Goal: Find specific page/section

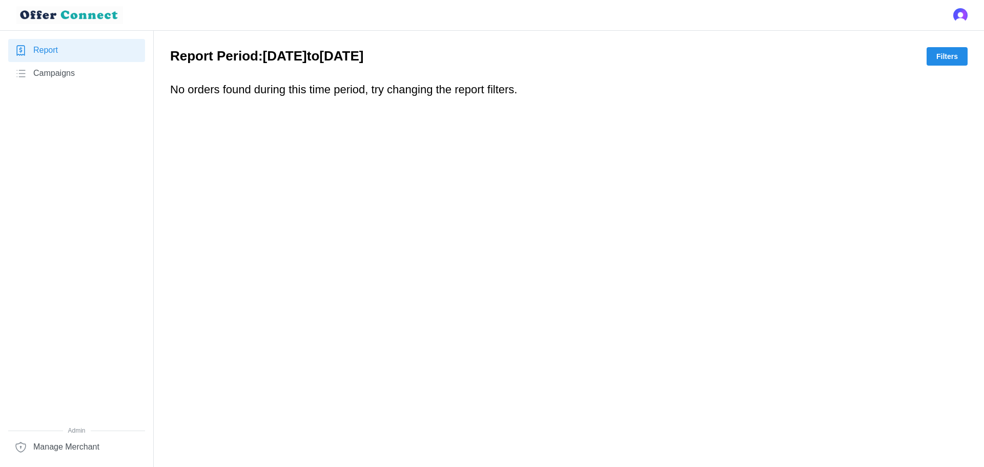
click at [953, 55] on span "Filters" at bounding box center [947, 56] width 22 height 17
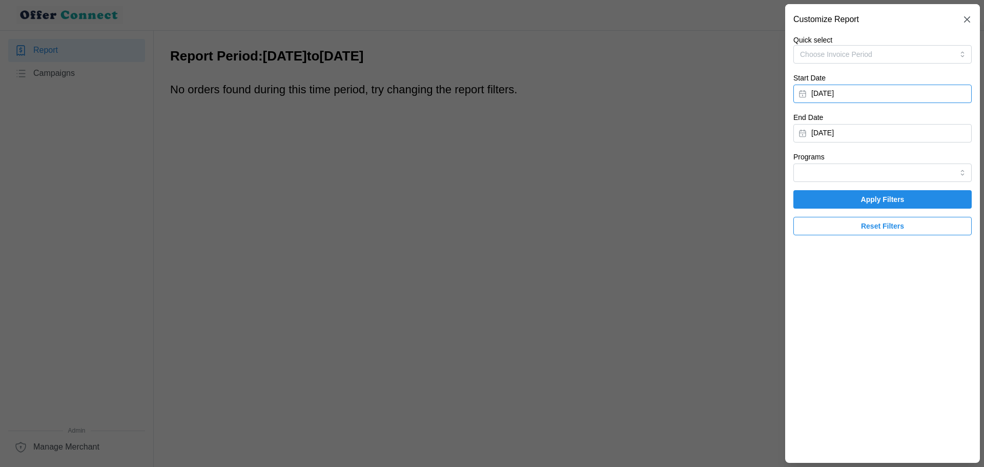
click at [944, 96] on button "[DATE]" at bounding box center [882, 94] width 178 height 18
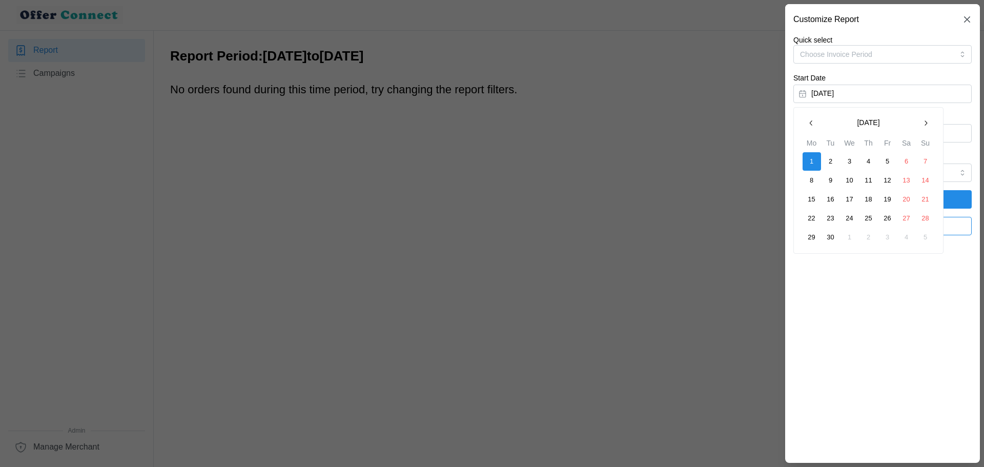
click at [814, 125] on icon "button" at bounding box center [811, 123] width 8 height 8
click at [889, 156] on button "1" at bounding box center [887, 161] width 18 height 18
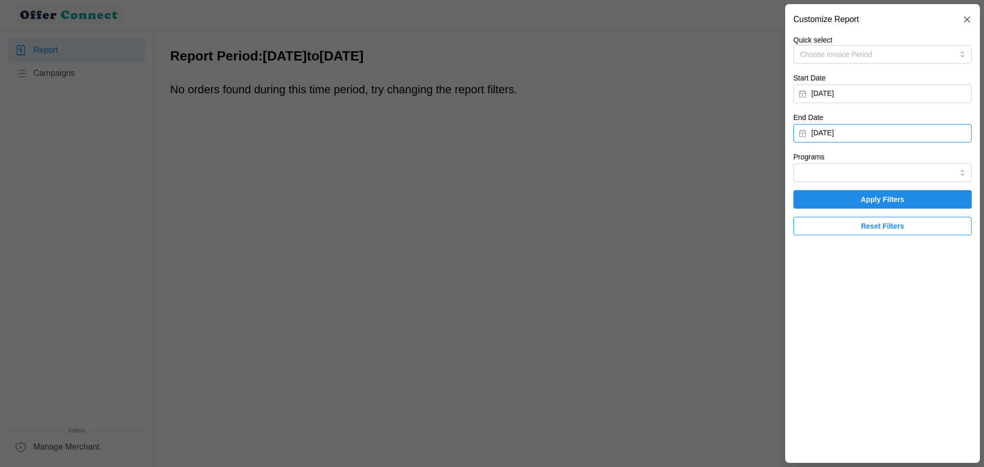
click at [907, 132] on button "[DATE]" at bounding box center [882, 133] width 178 height 18
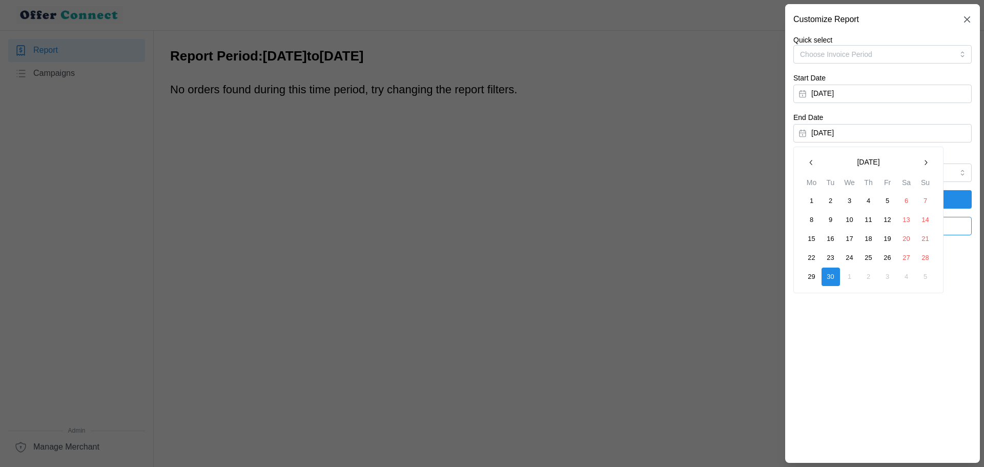
click at [809, 165] on icon "button" at bounding box center [811, 162] width 8 height 8
click at [928, 278] on button "31" at bounding box center [925, 276] width 18 height 18
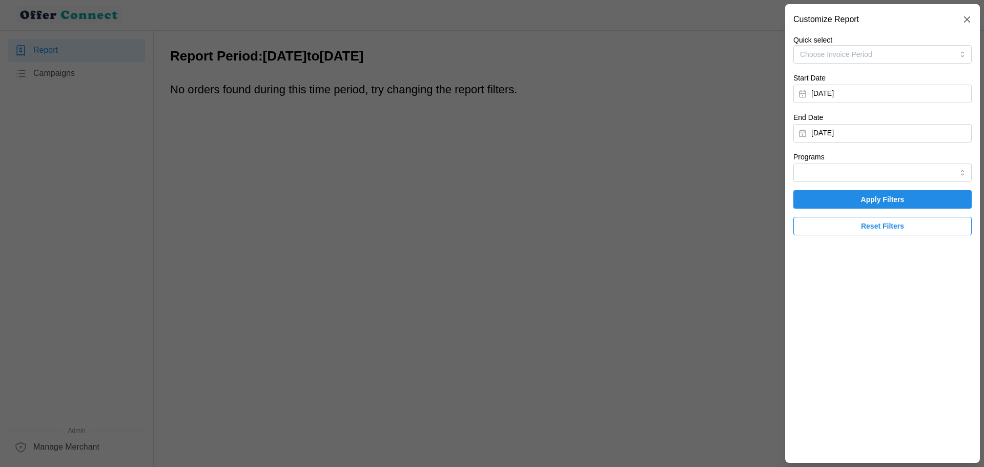
click at [880, 198] on span "Apply Filters" at bounding box center [883, 199] width 44 height 17
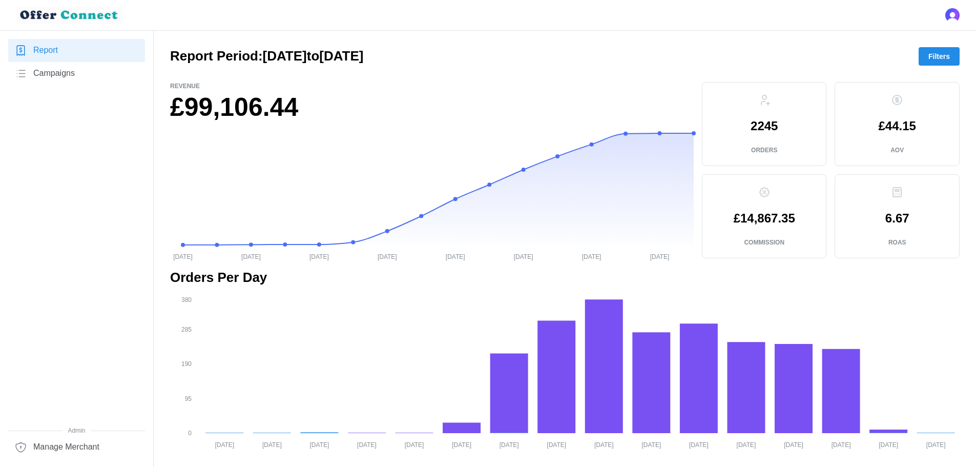
click at [946, 55] on span "Filters" at bounding box center [939, 56] width 22 height 17
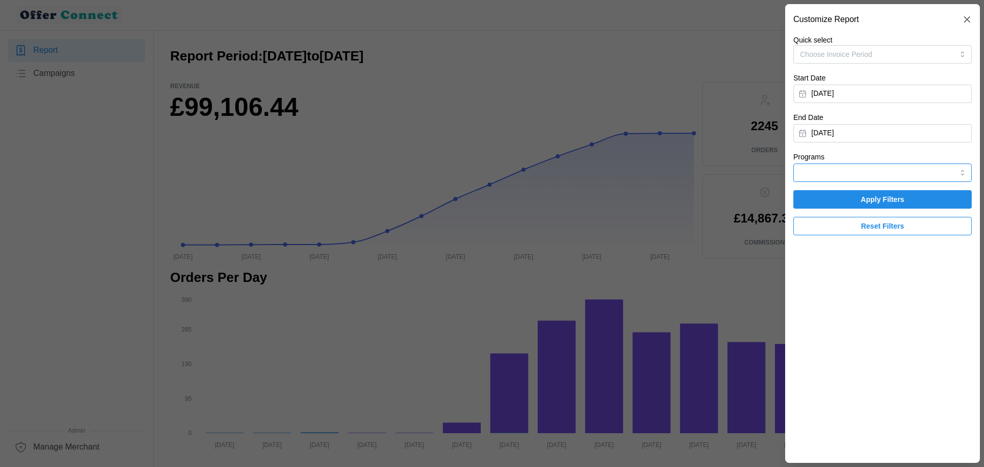
click at [928, 171] on input "Programs" at bounding box center [882, 172] width 178 height 18
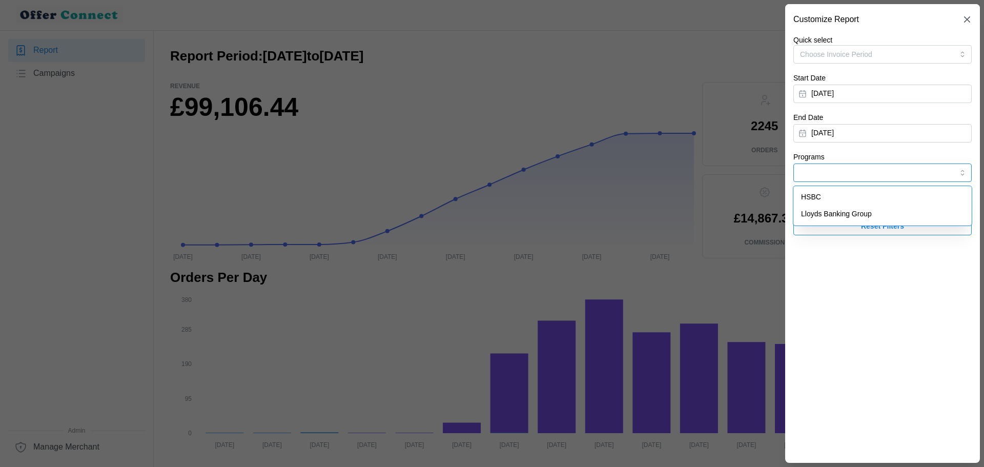
click at [832, 211] on span "Lloyds Banking Group" at bounding box center [836, 214] width 71 height 11
type input "Lloyds Banking Group"
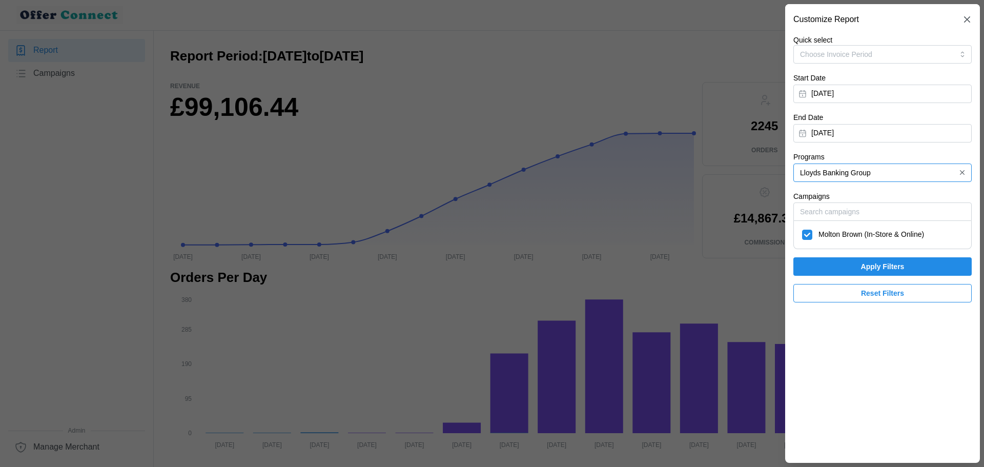
click at [842, 237] on span "Molton Brown (In-Store & Online)" at bounding box center [871, 234] width 106 height 11
checkbox input "true"
